Goal: Task Accomplishment & Management: Use online tool/utility

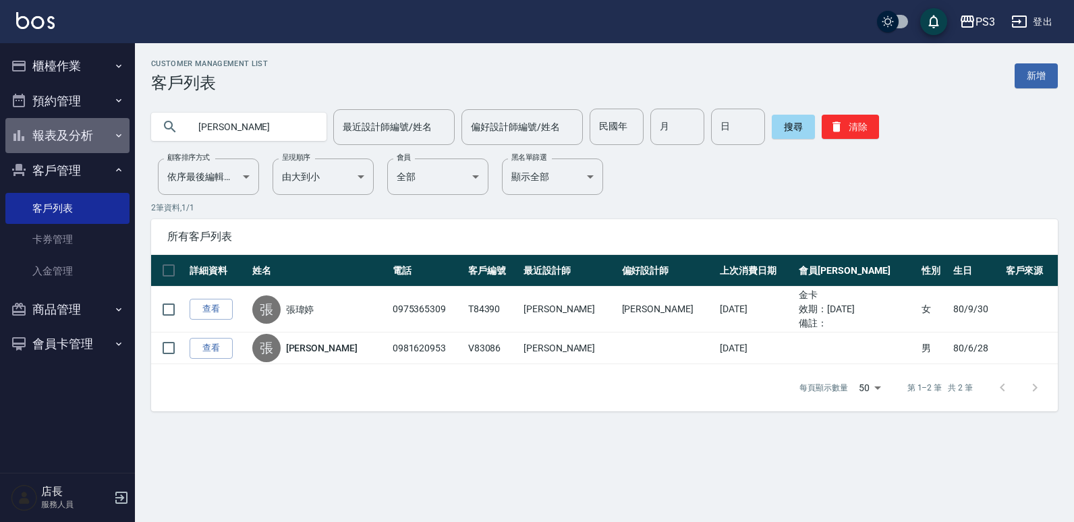
drag, startPoint x: 86, startPoint y: 126, endPoint x: 66, endPoint y: 127, distance: 19.6
click at [69, 127] on button "報表及分析" at bounding box center [67, 135] width 124 height 35
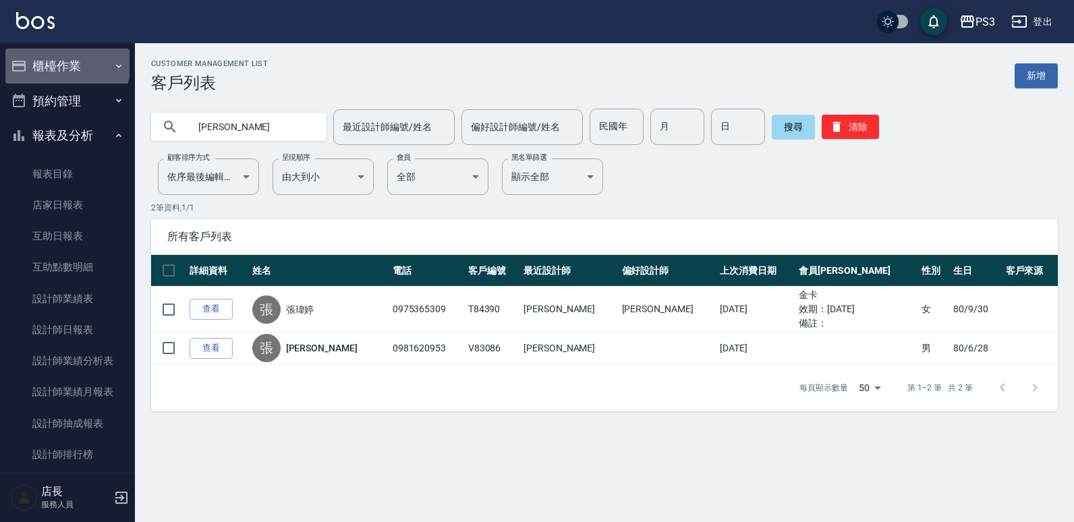
click at [66, 63] on button "櫃檯作業" at bounding box center [67, 66] width 124 height 35
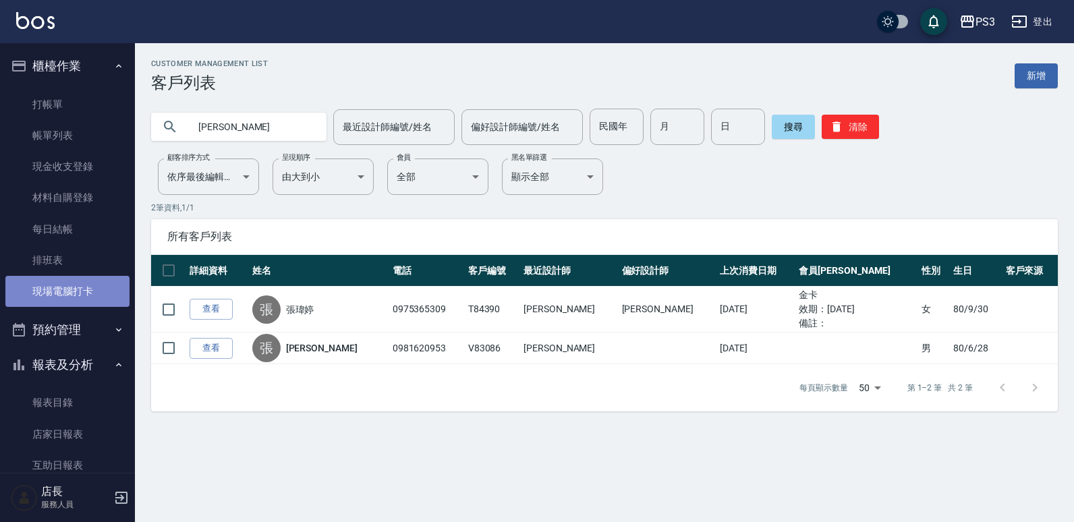
click at [80, 291] on link "現場電腦打卡" at bounding box center [67, 291] width 124 height 31
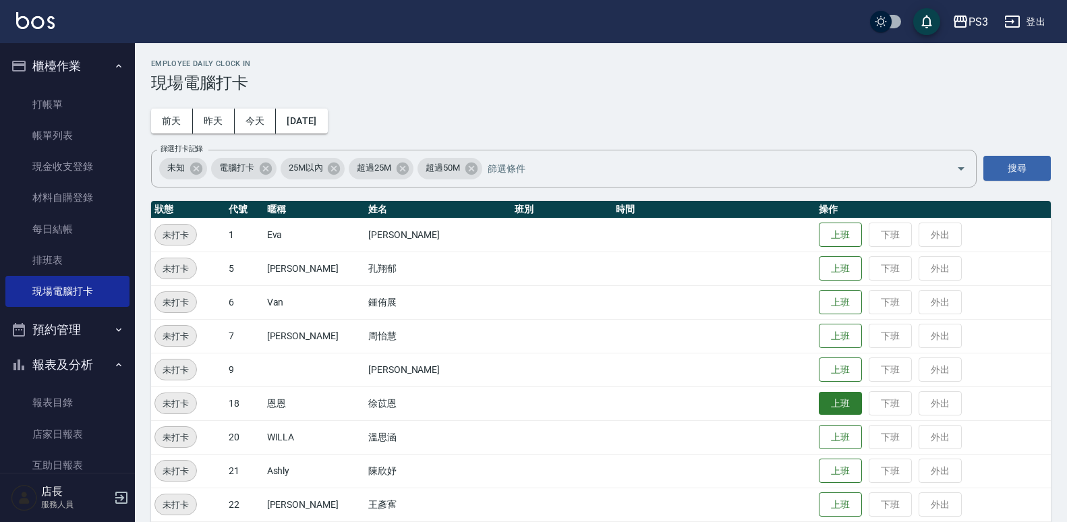
click at [819, 403] on button "上班" at bounding box center [840, 404] width 43 height 24
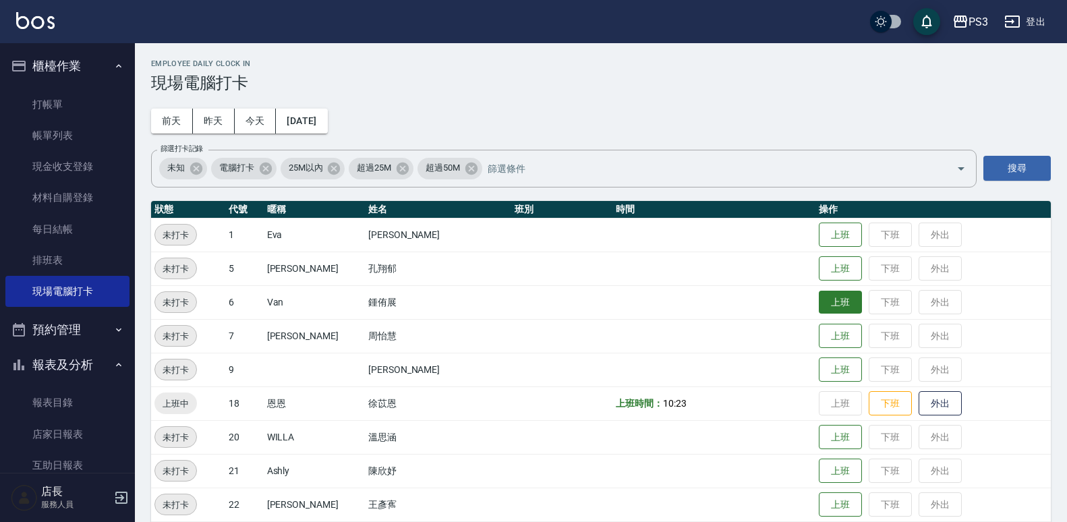
click at [821, 298] on button "上班" at bounding box center [840, 303] width 43 height 24
click at [819, 368] on button "上班" at bounding box center [840, 370] width 43 height 24
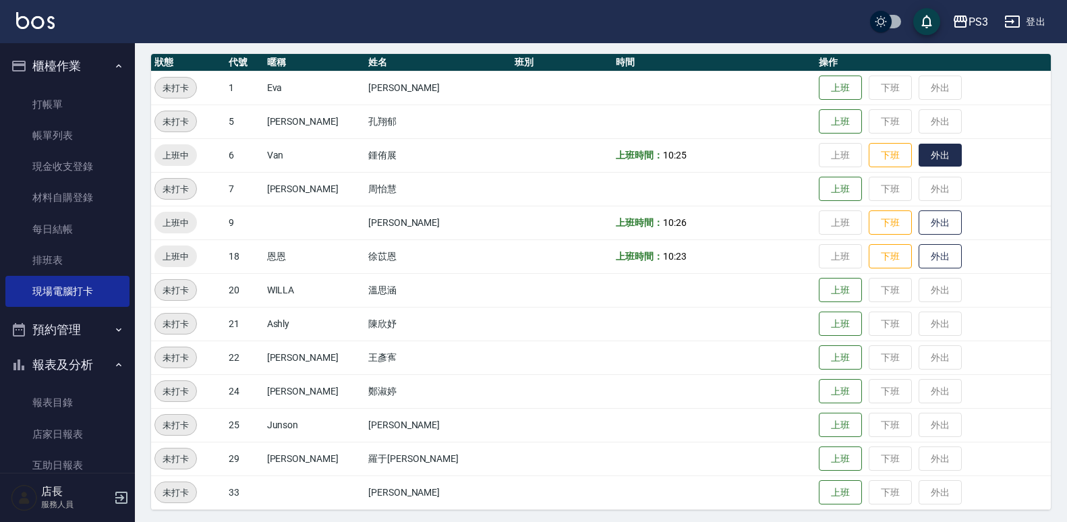
scroll to position [151, 0]
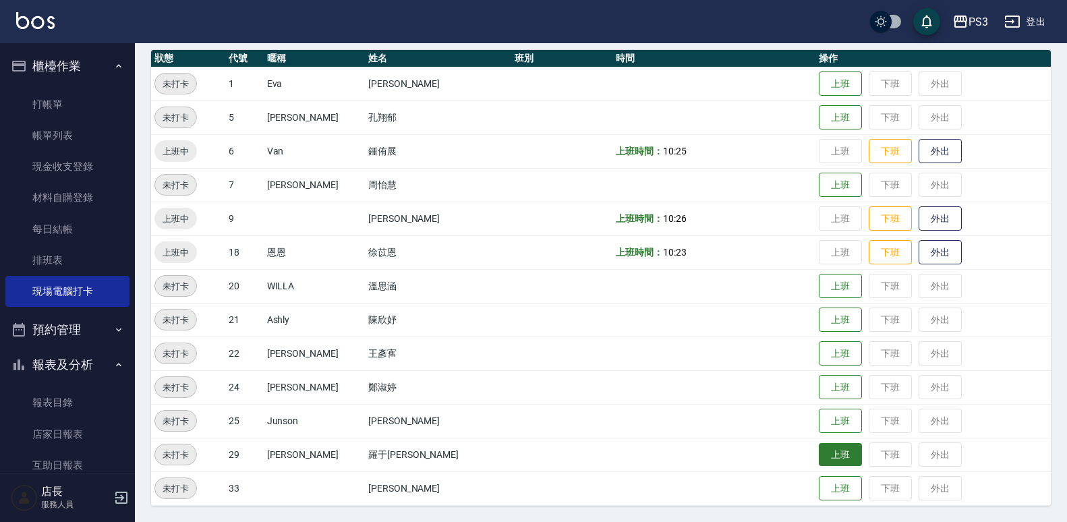
click at [819, 458] on button "上班" at bounding box center [840, 455] width 43 height 24
click at [820, 80] on button "上班" at bounding box center [840, 84] width 43 height 24
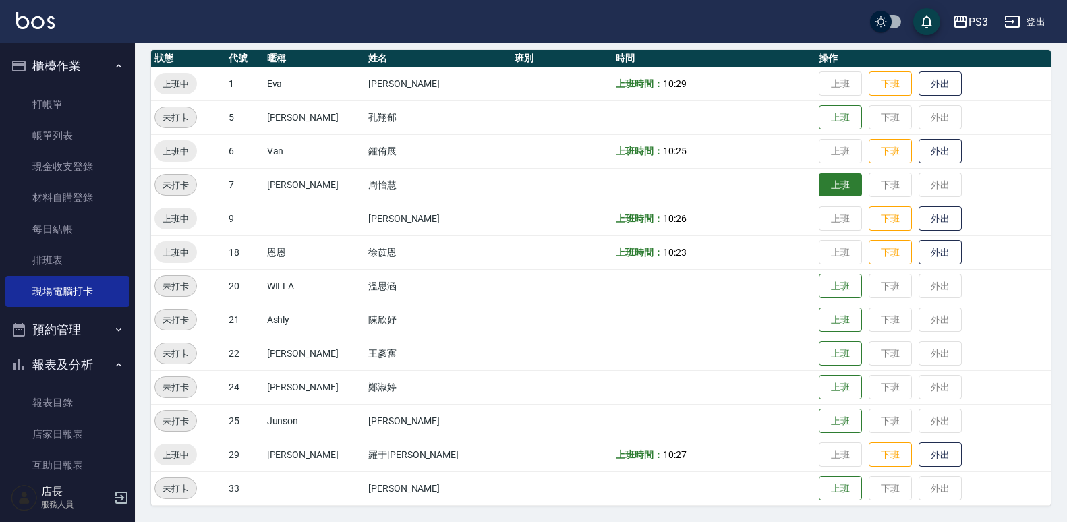
click at [819, 175] on button "上班" at bounding box center [840, 185] width 43 height 24
click at [80, 63] on button "櫃檯作業" at bounding box center [67, 66] width 124 height 35
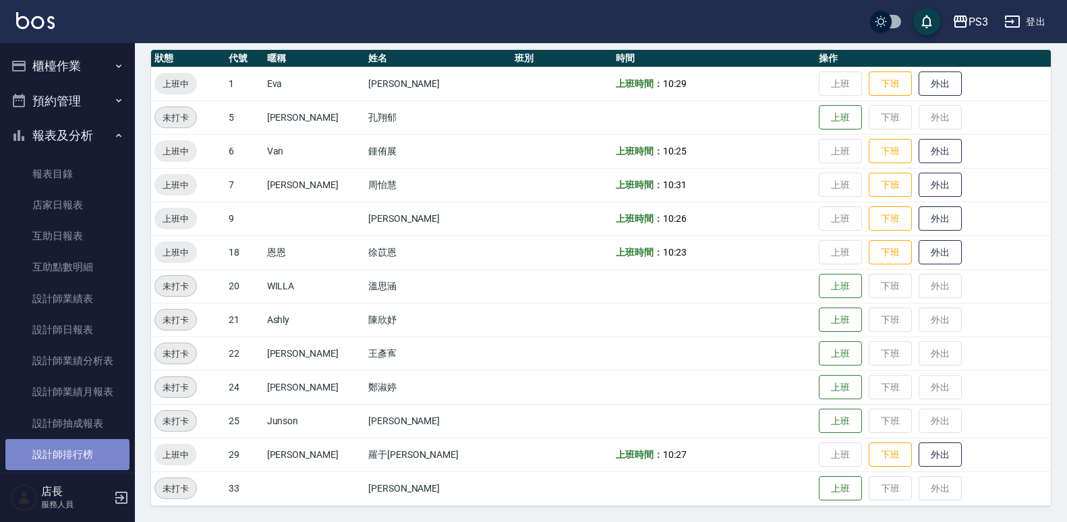
click at [69, 450] on link "設計師排行榜" at bounding box center [67, 454] width 124 height 31
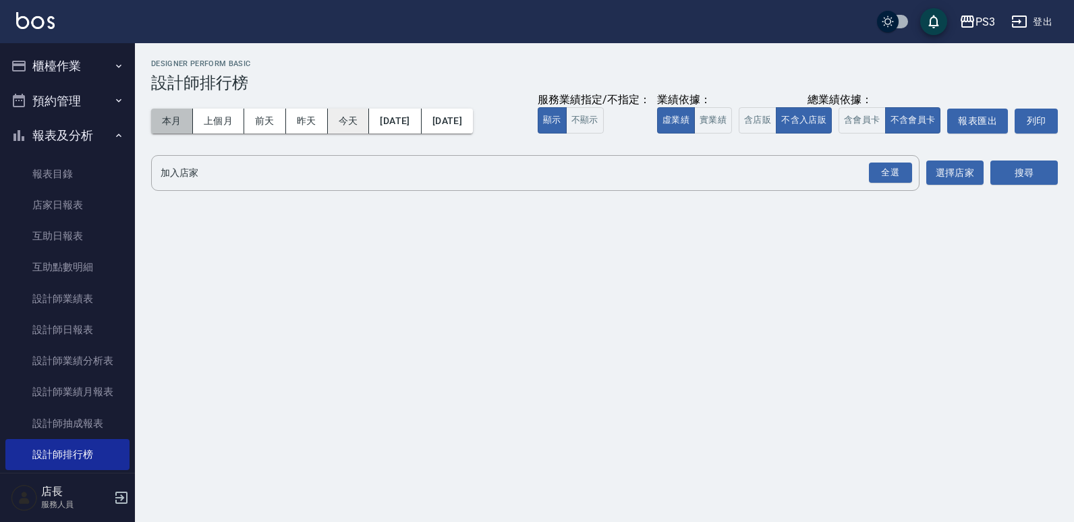
drag, startPoint x: 170, startPoint y: 120, endPoint x: 328, endPoint y: 120, distance: 158.5
click at [171, 119] on button "本月" at bounding box center [172, 121] width 42 height 25
click at [742, 125] on button "含店販" at bounding box center [757, 120] width 38 height 26
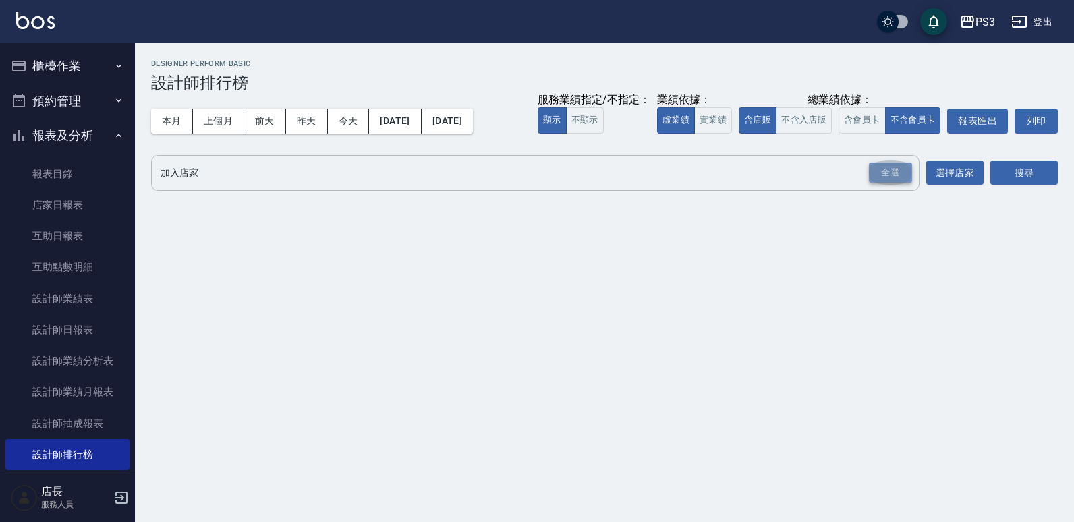
click at [885, 166] on div "全選" at bounding box center [890, 173] width 43 height 21
click at [1037, 177] on button "搜尋" at bounding box center [1023, 173] width 67 height 25
